Goal: Navigation & Orientation: Find specific page/section

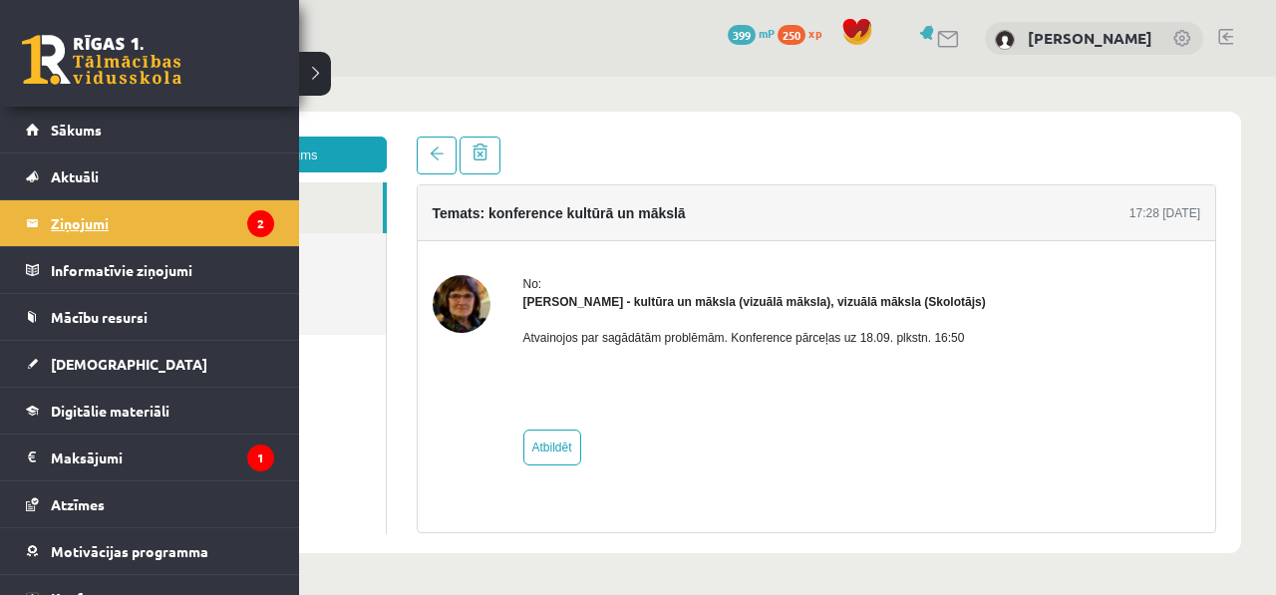
click at [91, 212] on legend "Ziņojumi 2" at bounding box center [162, 223] width 223 height 46
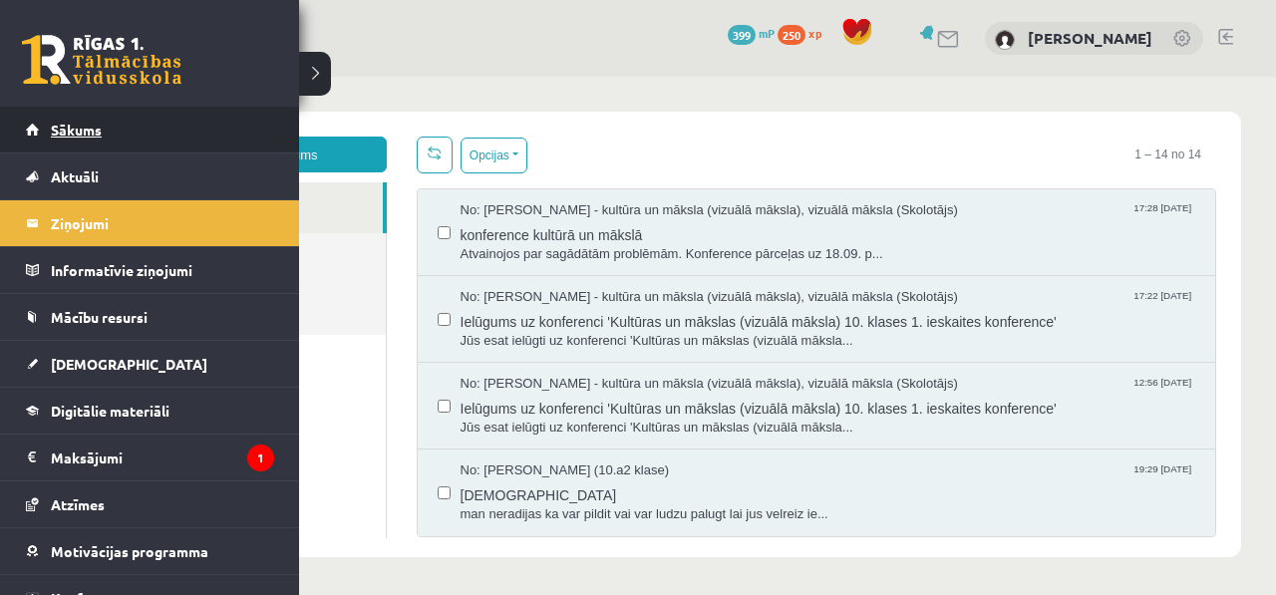
click at [134, 138] on link "Sākums" at bounding box center [150, 130] width 248 height 46
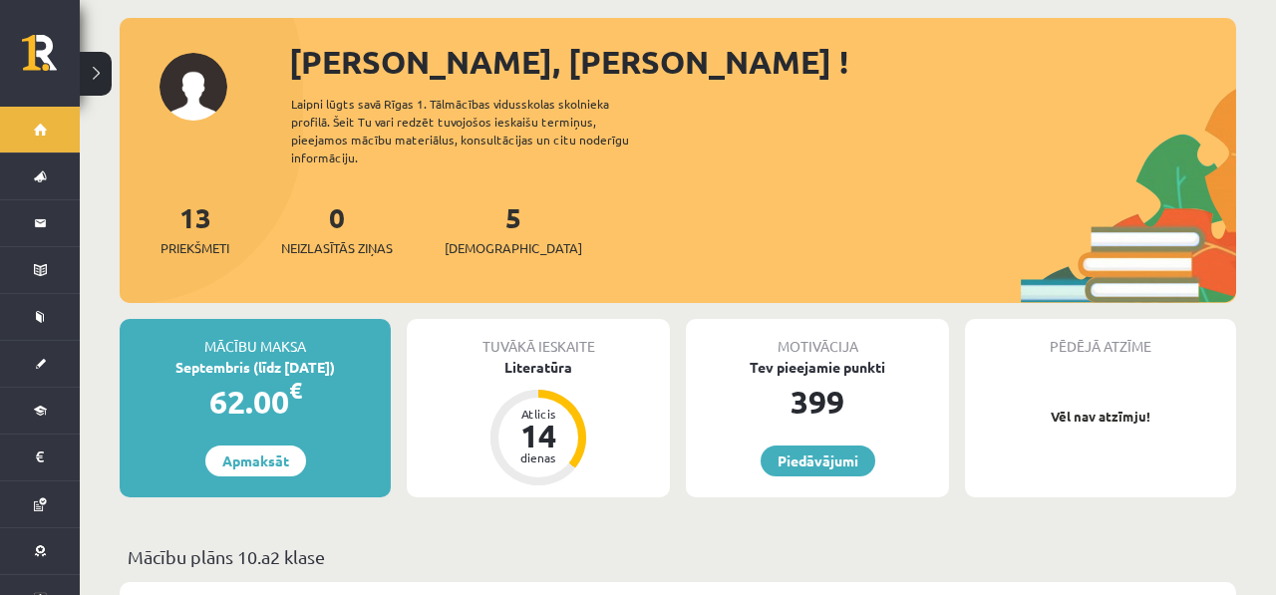
scroll to position [98, 0]
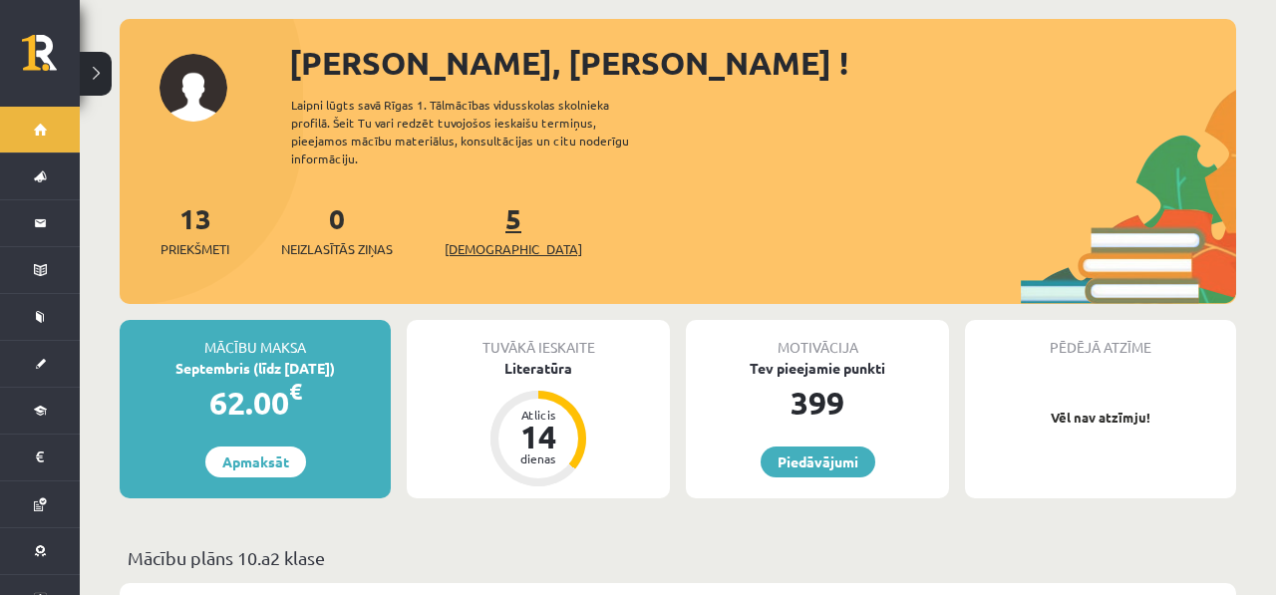
click at [489, 239] on span "[DEMOGRAPHIC_DATA]" at bounding box center [514, 249] width 138 height 20
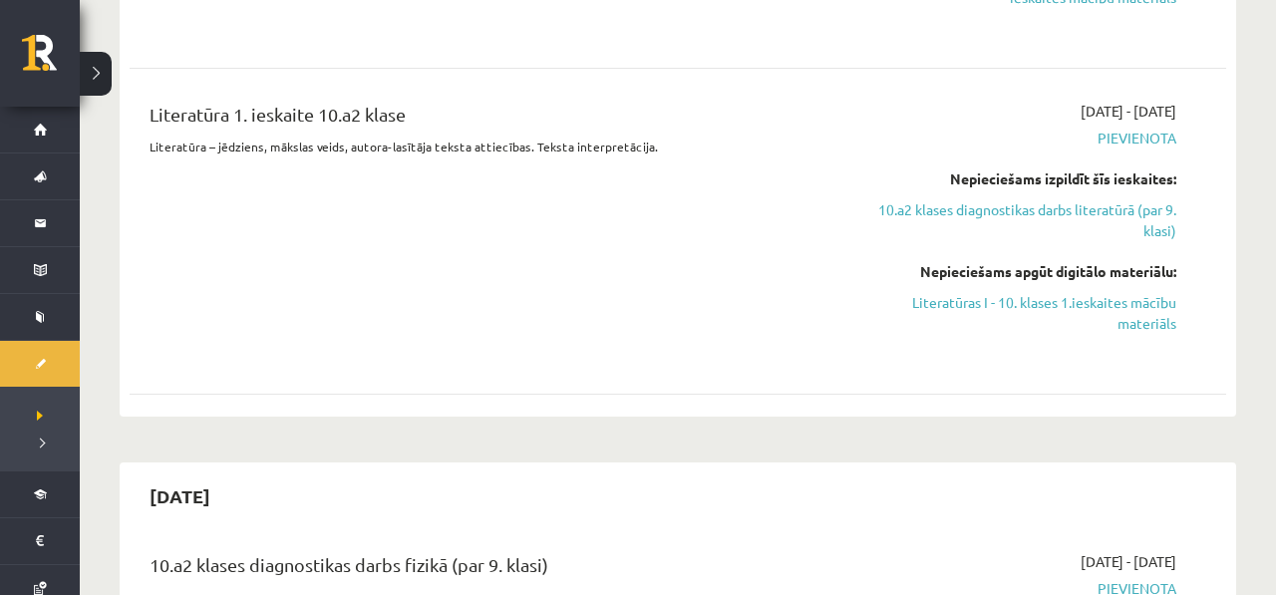
scroll to position [457, 0]
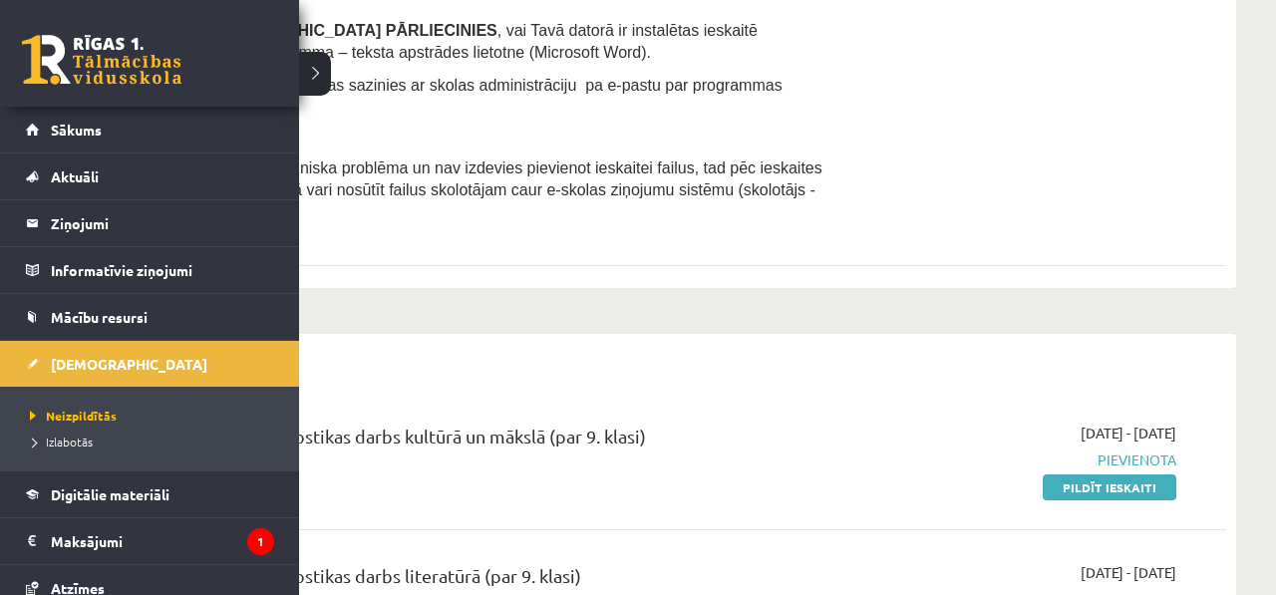
click at [42, 83] on link at bounding box center [101, 60] width 159 height 50
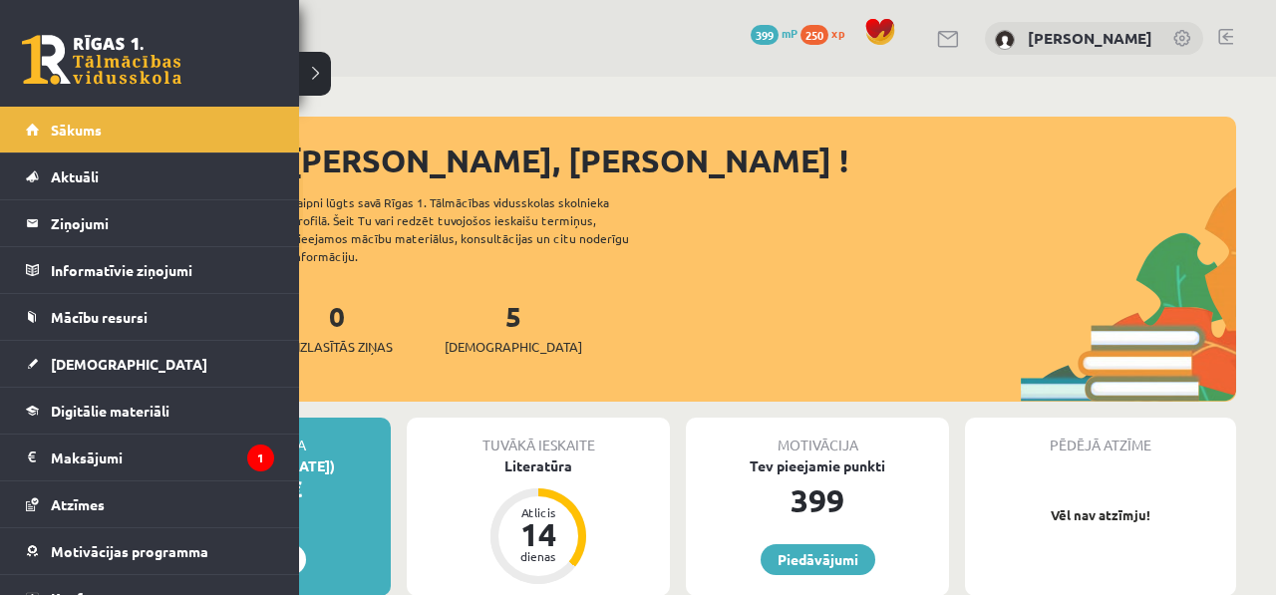
click at [36, 86] on div "0 Dāvanas 399 mP 250 xp" at bounding box center [149, 53] width 299 height 107
click at [64, 26] on div "0 Dāvanas 399 mP 250 xp" at bounding box center [149, 53] width 299 height 107
click at [67, 37] on link at bounding box center [101, 60] width 159 height 50
